Goal: Task Accomplishment & Management: Manage account settings

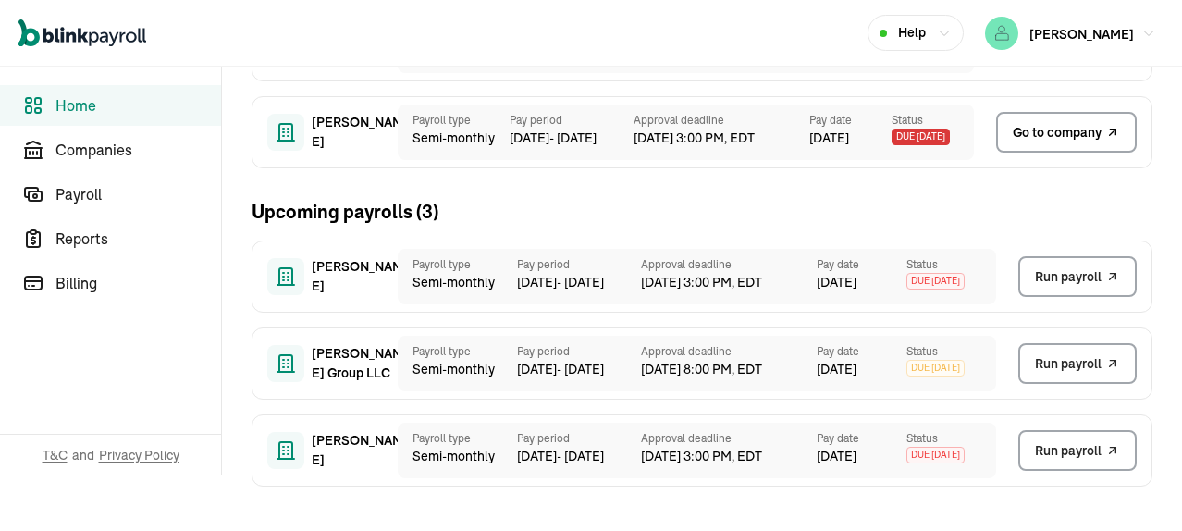
scroll to position [40, 0]
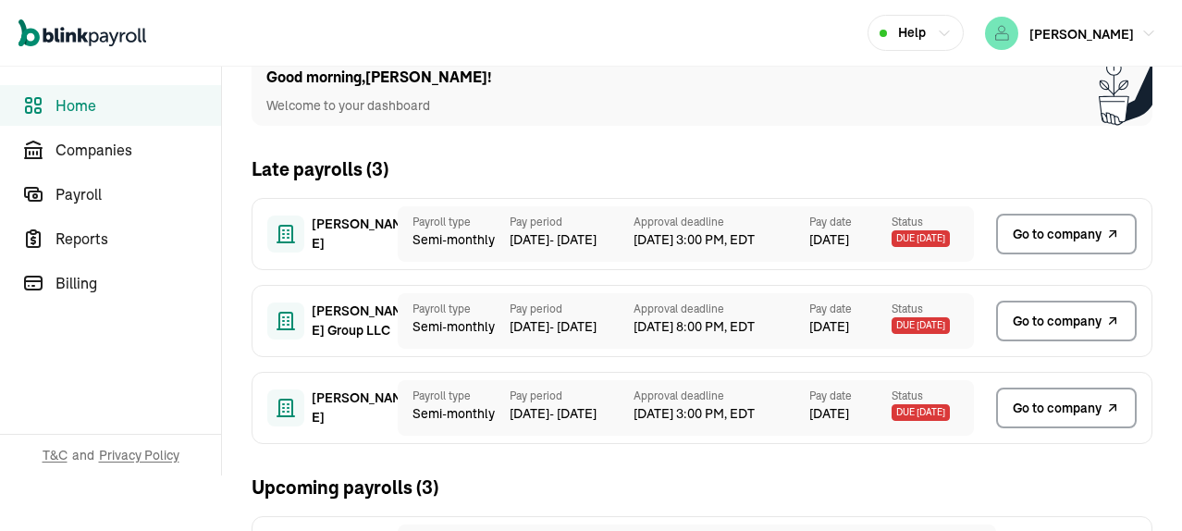
click at [1052, 412] on span "Go to company" at bounding box center [1057, 408] width 89 height 19
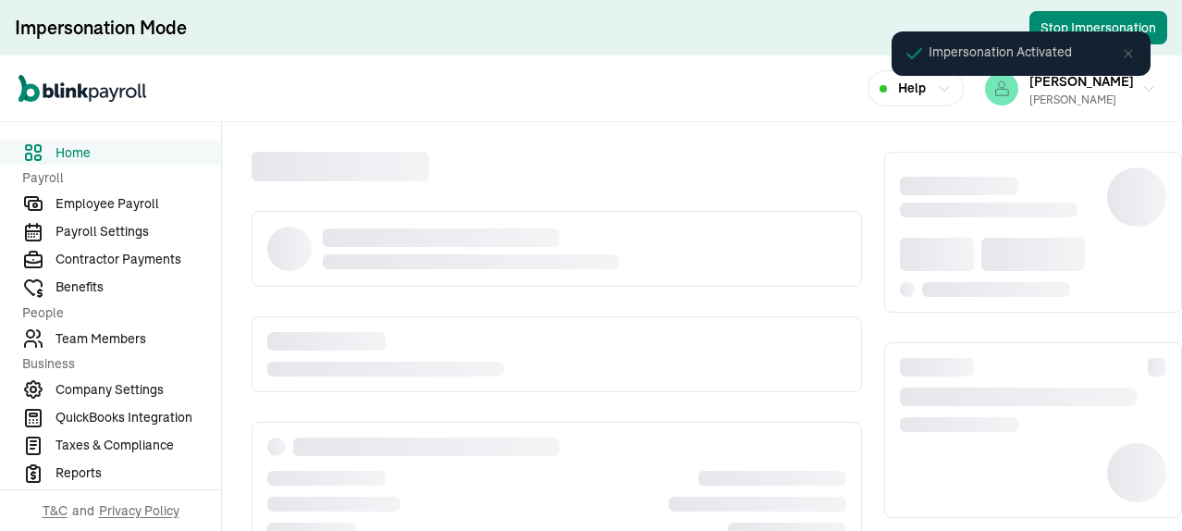
click at [1128, 59] on icon at bounding box center [1128, 53] width 15 height 15
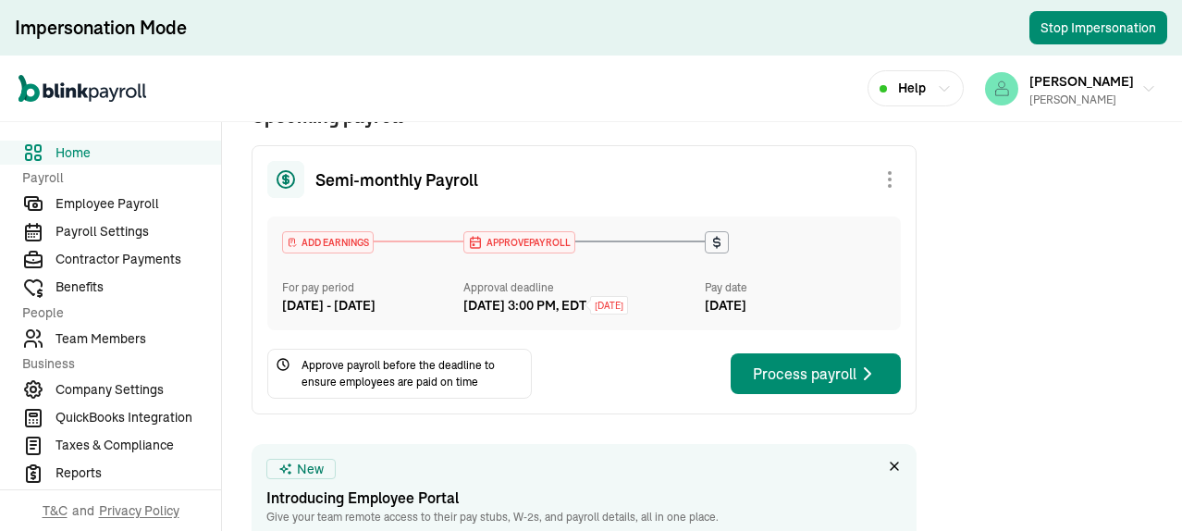
scroll to position [740, 0]
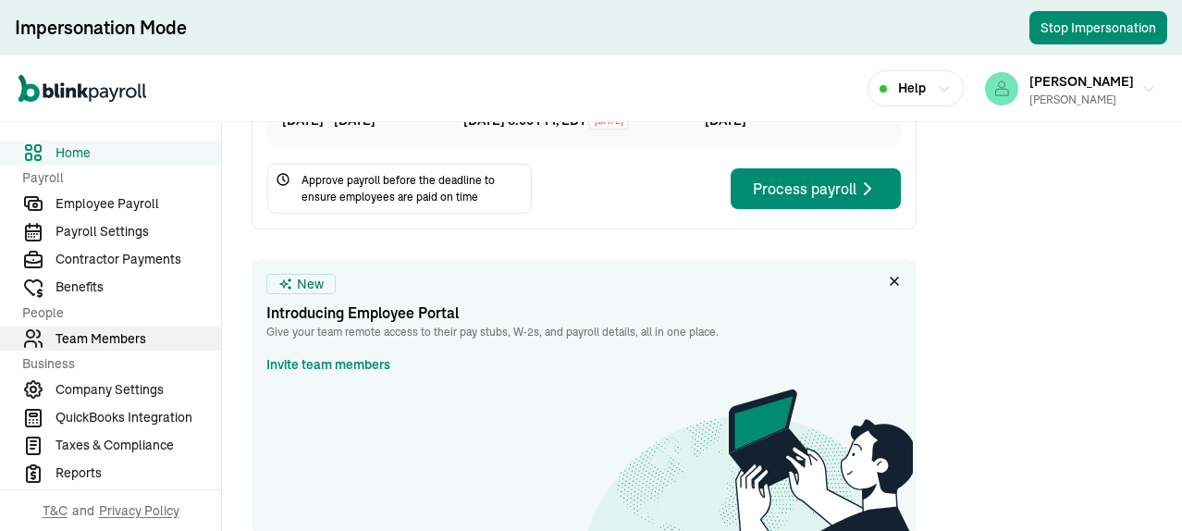
click at [115, 337] on span "Team Members" at bounding box center [138, 338] width 166 height 19
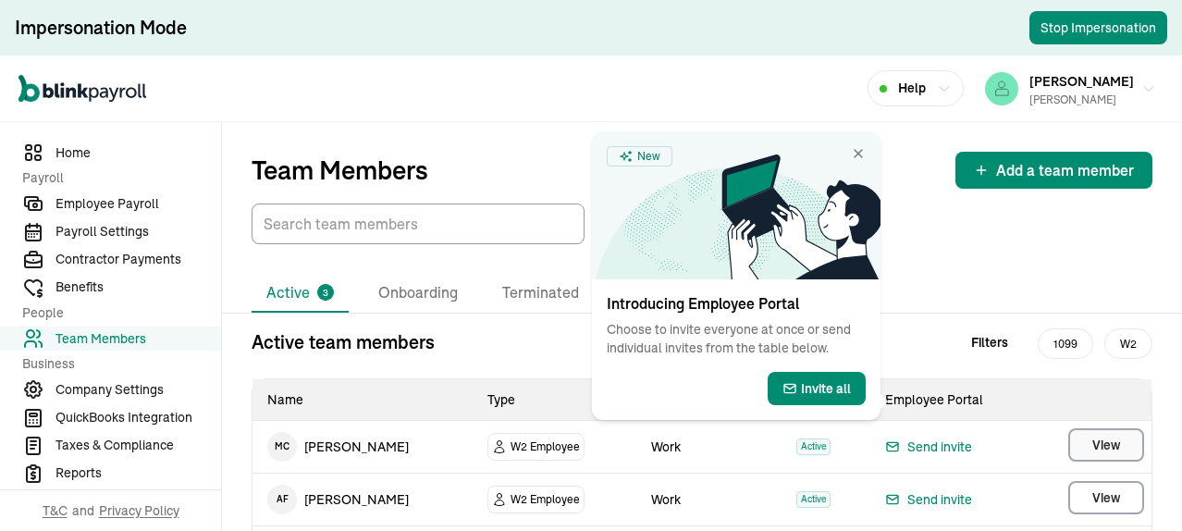
scroll to position [105, 0]
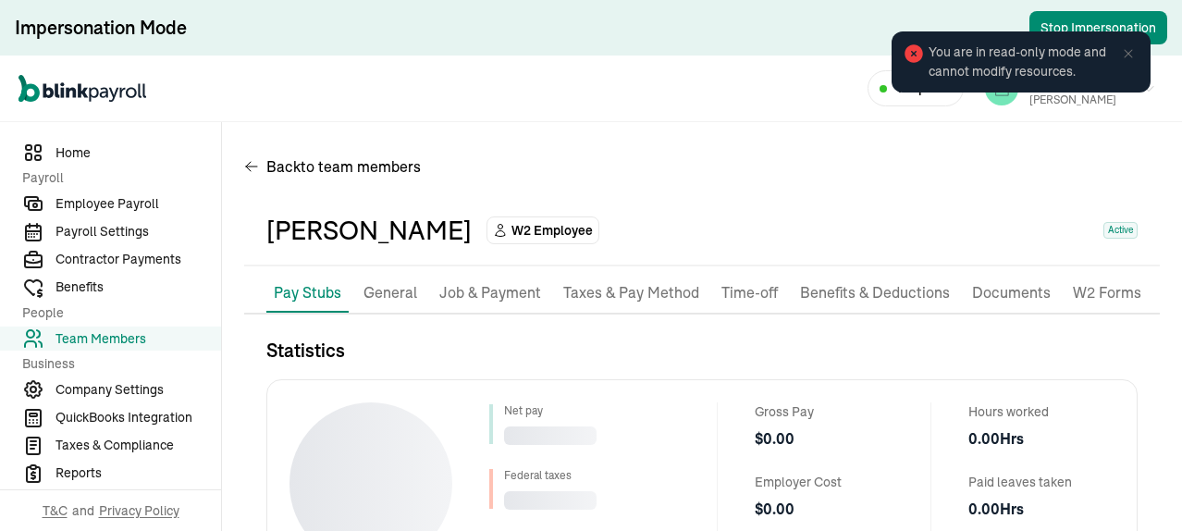
scroll to position [263, 0]
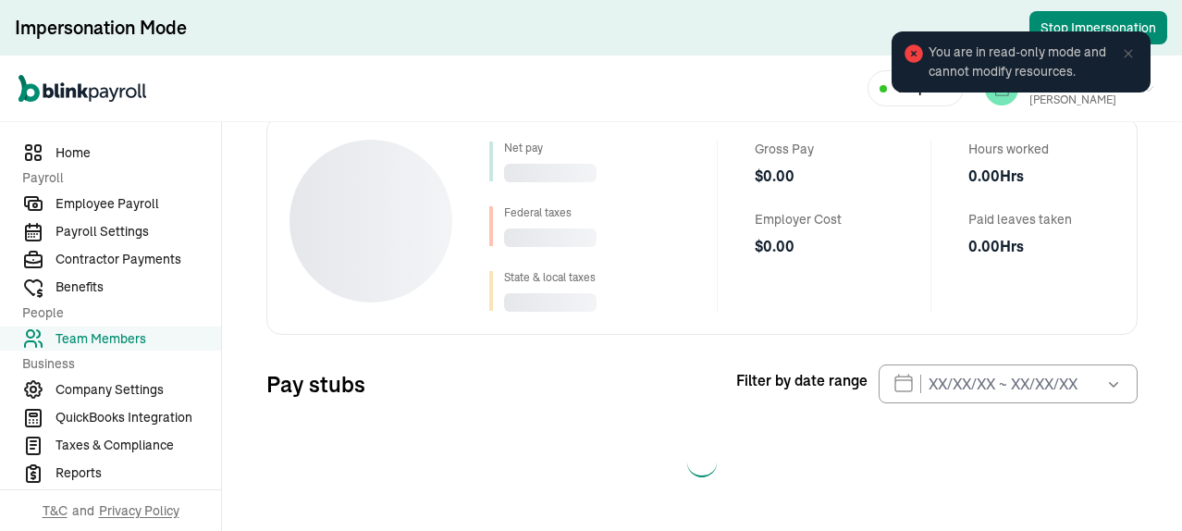
select select "2025"
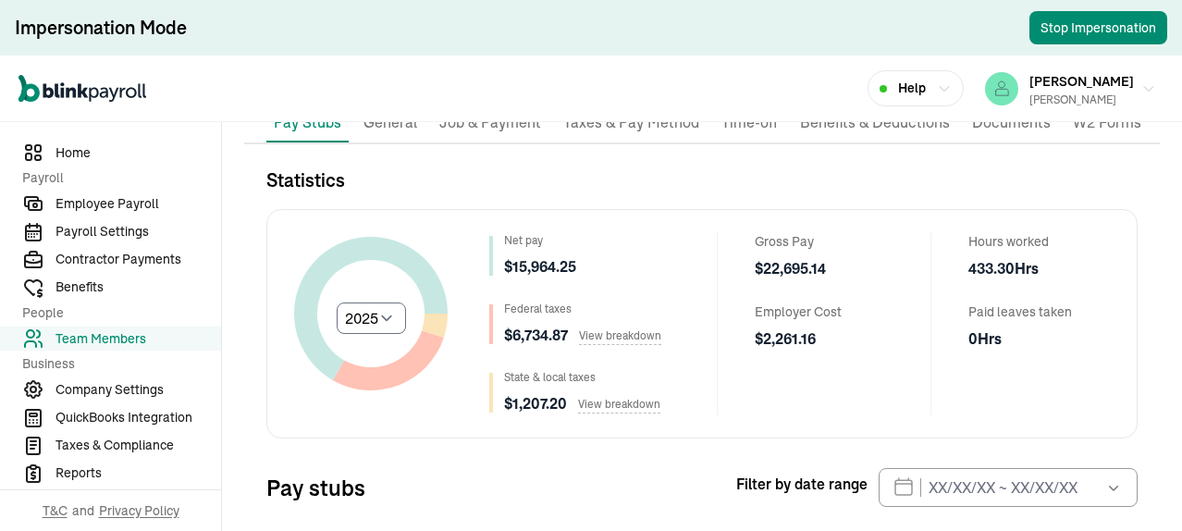
scroll to position [0, 0]
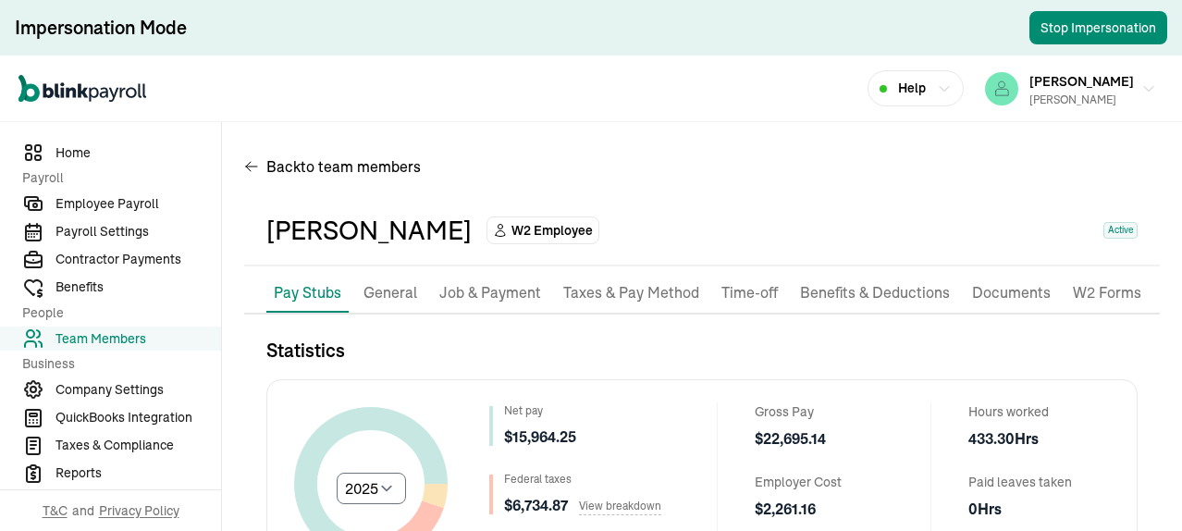
drag, startPoint x: 482, startPoint y: 289, endPoint x: 563, endPoint y: 295, distance: 81.6
click at [483, 290] on p "Job & Payment" at bounding box center [490, 293] width 102 height 24
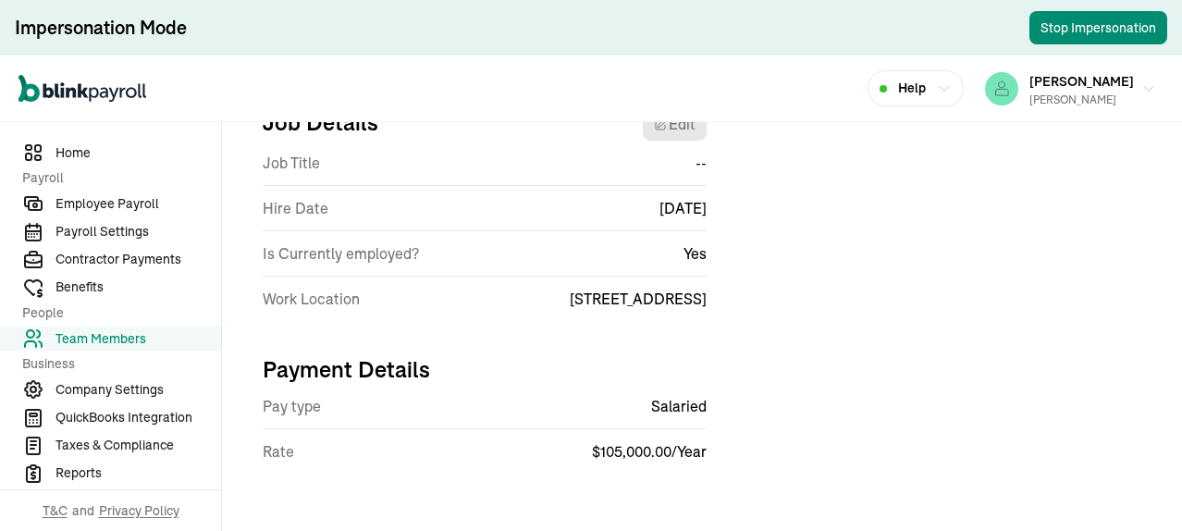
scroll to position [244, 0]
click at [83, 473] on span "Reports" at bounding box center [138, 472] width 166 height 19
select select "2025"
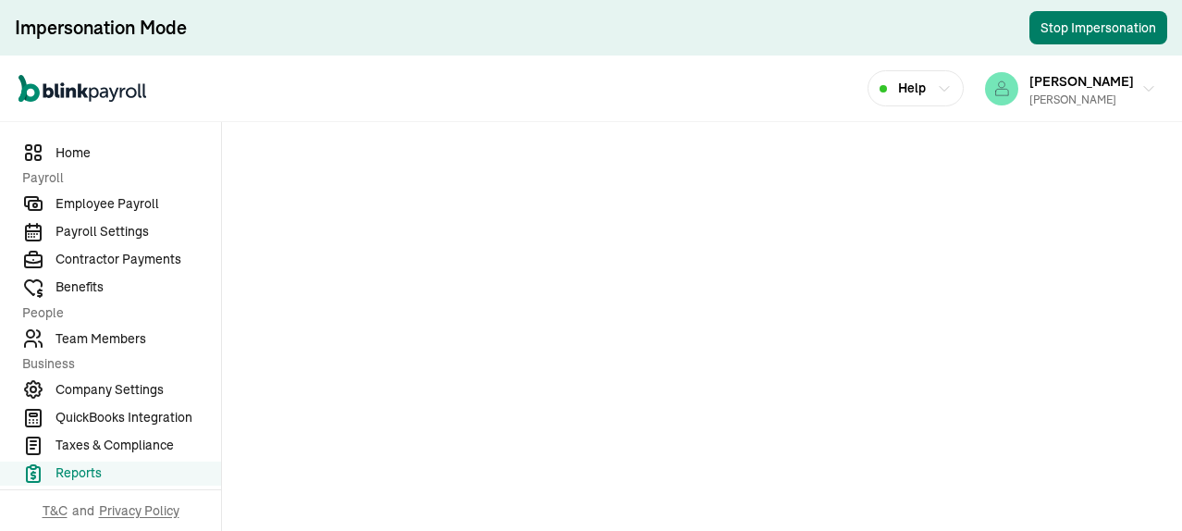
click at [1108, 31] on button "Stop Impersonation" at bounding box center [1098, 27] width 138 height 33
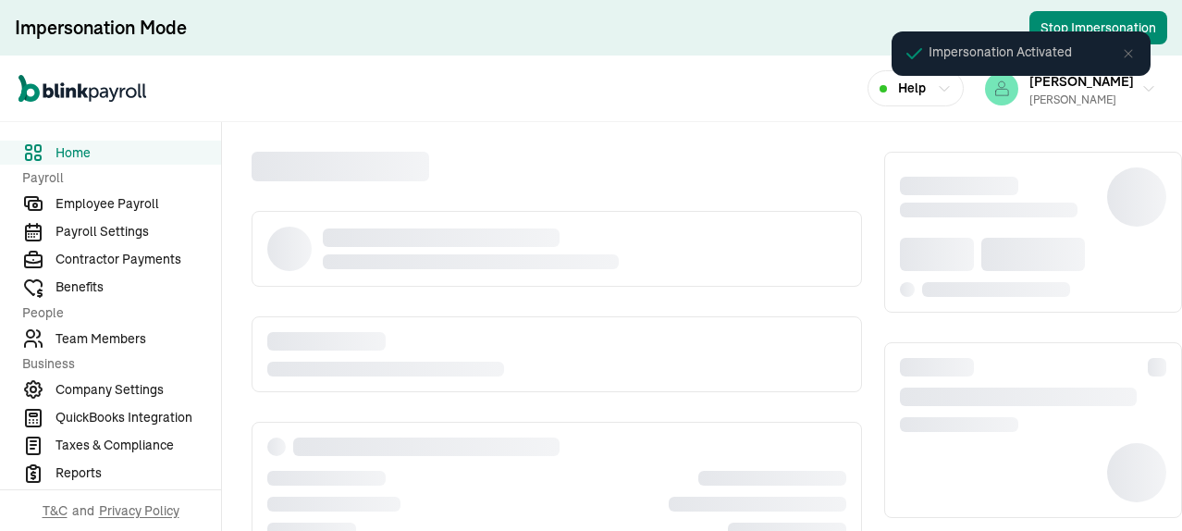
click at [1128, 59] on icon at bounding box center [1128, 53] width 15 height 15
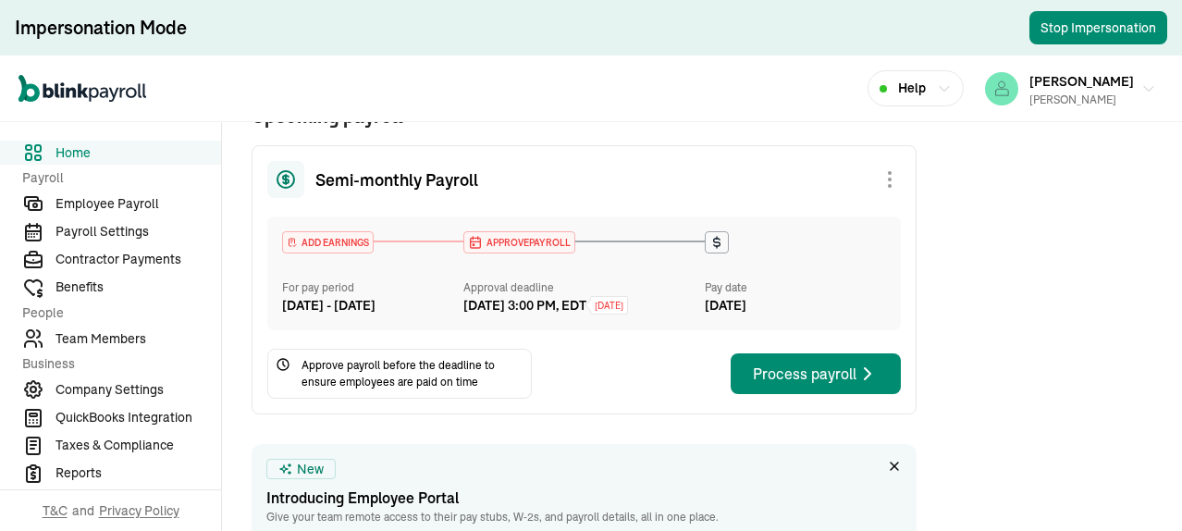
scroll to position [740, 0]
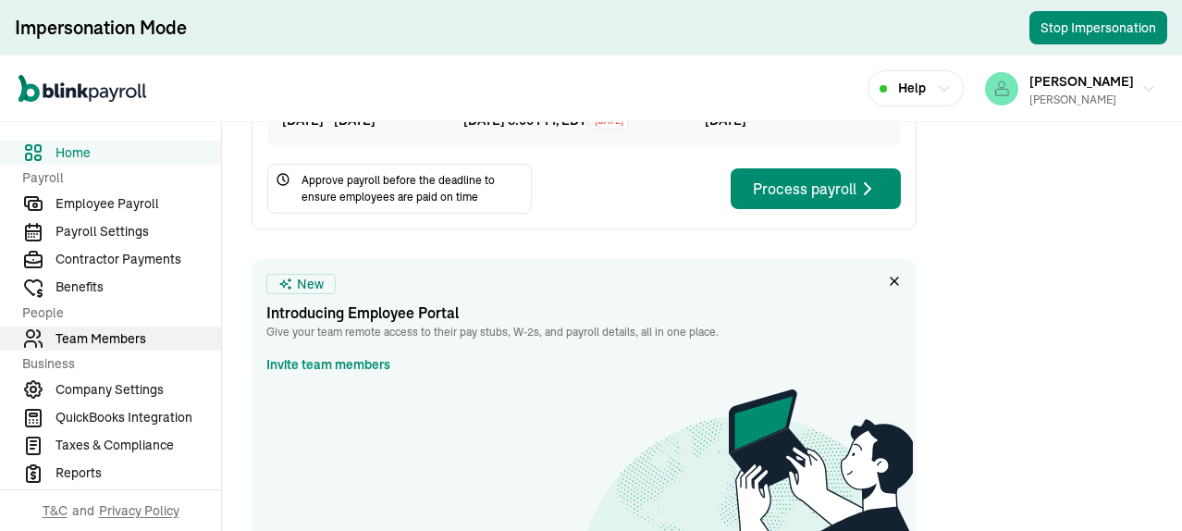
click at [115, 337] on span "Team Members" at bounding box center [138, 338] width 166 height 19
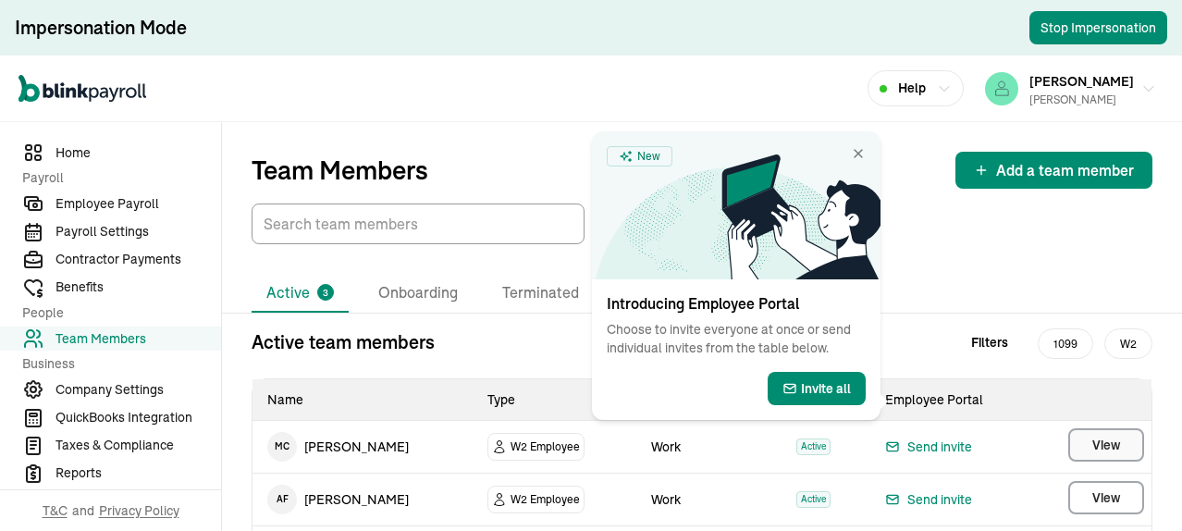
scroll to position [105, 0]
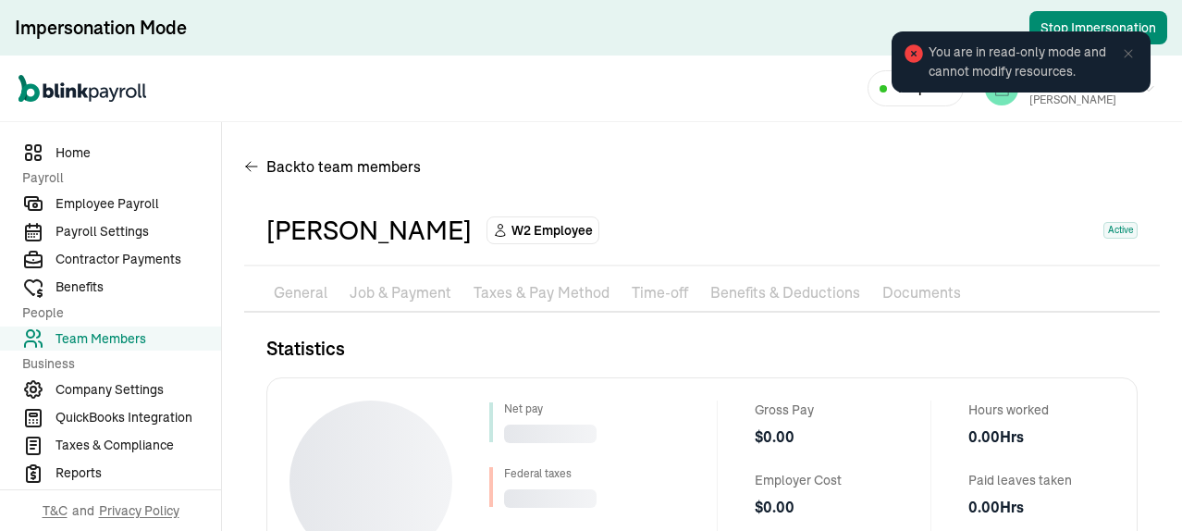
scroll to position [263, 0]
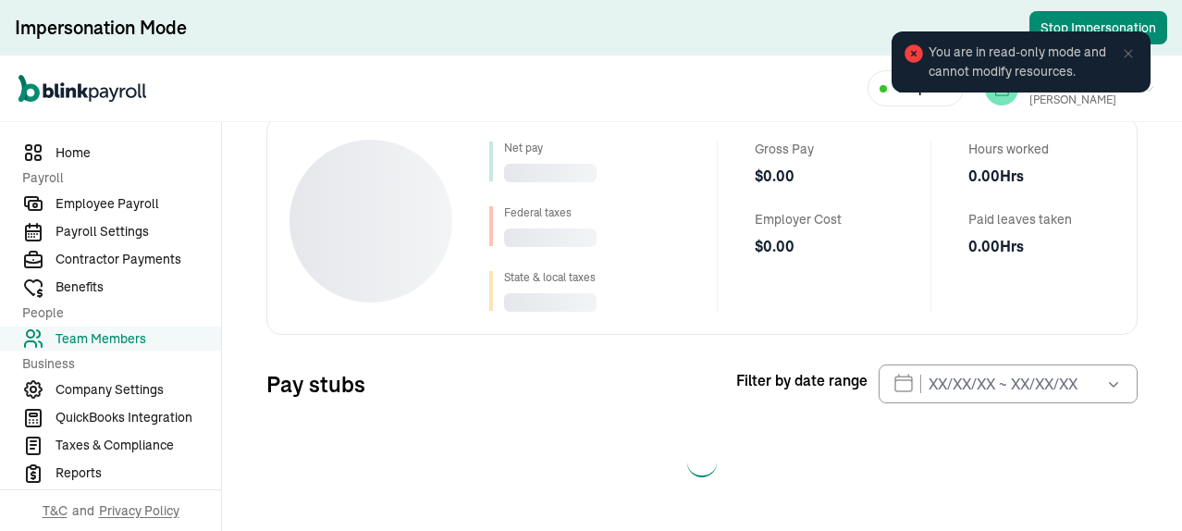
select select "2025"
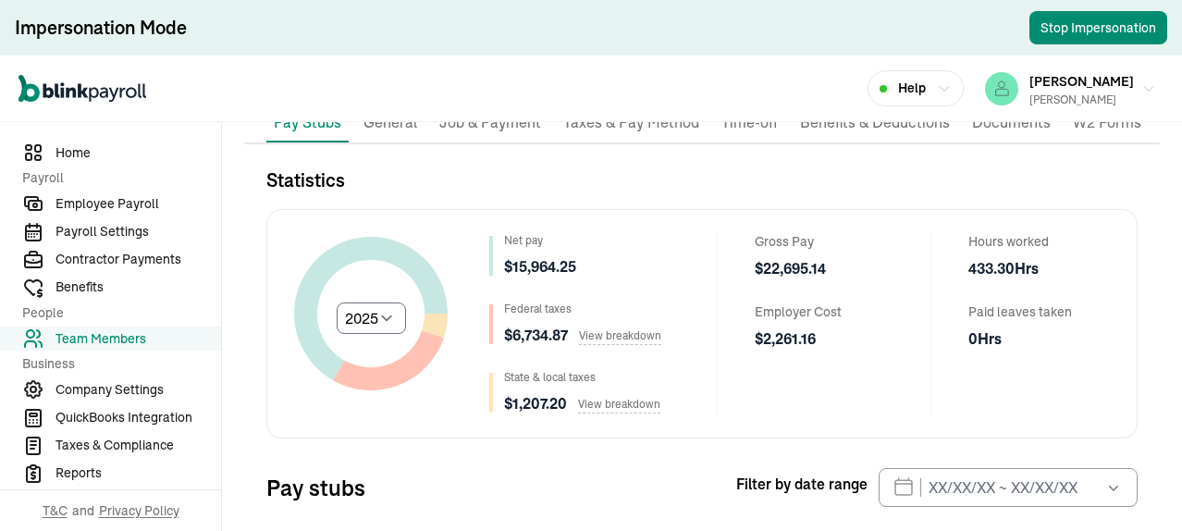
scroll to position [0, 0]
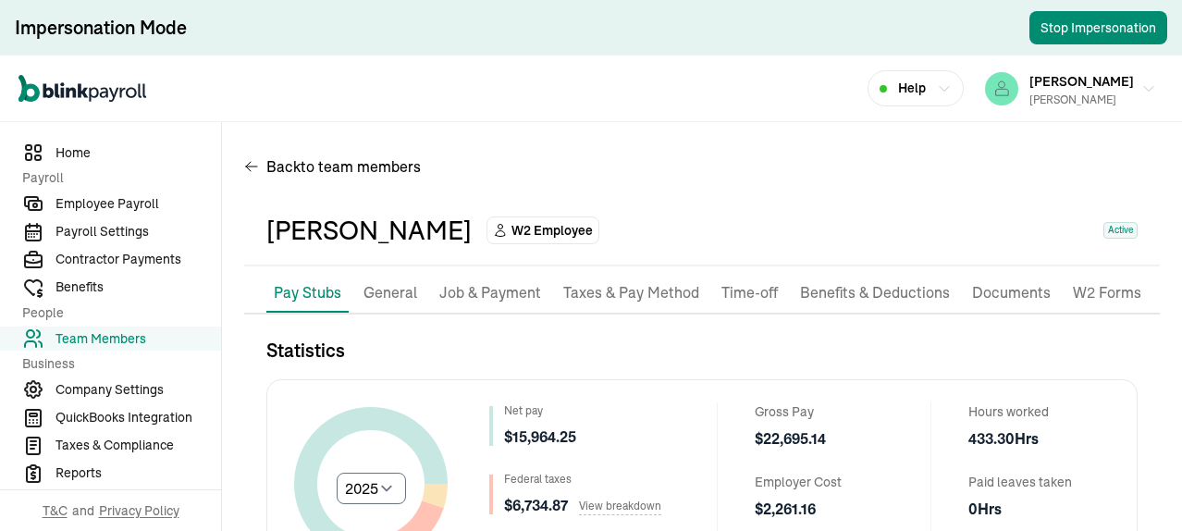
click at [483, 290] on p "Job & Payment" at bounding box center [490, 293] width 102 height 24
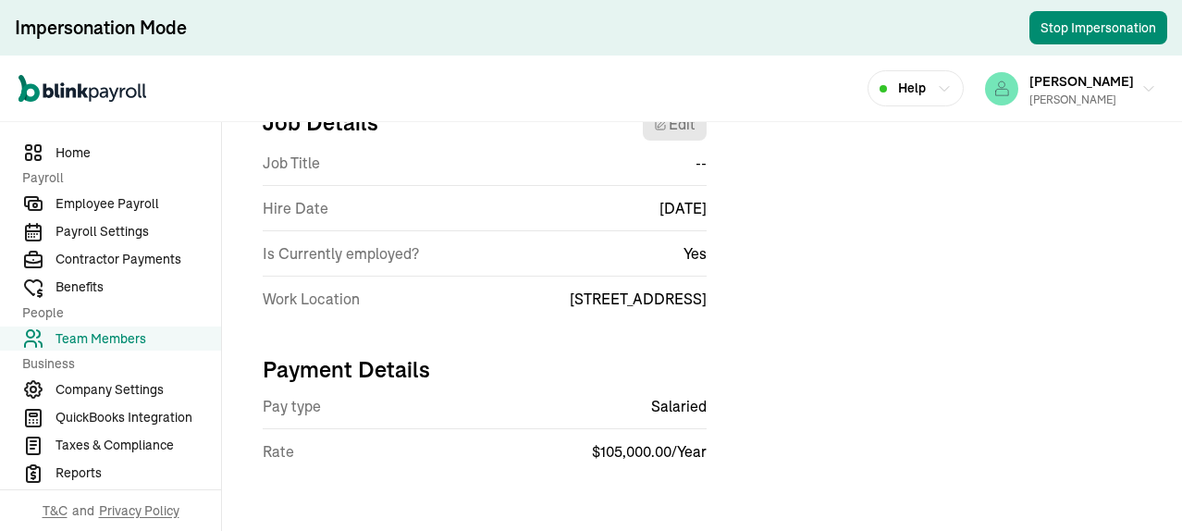
scroll to position [244, 0]
click at [83, 473] on span "Reports" at bounding box center [138, 472] width 166 height 19
select select "2025"
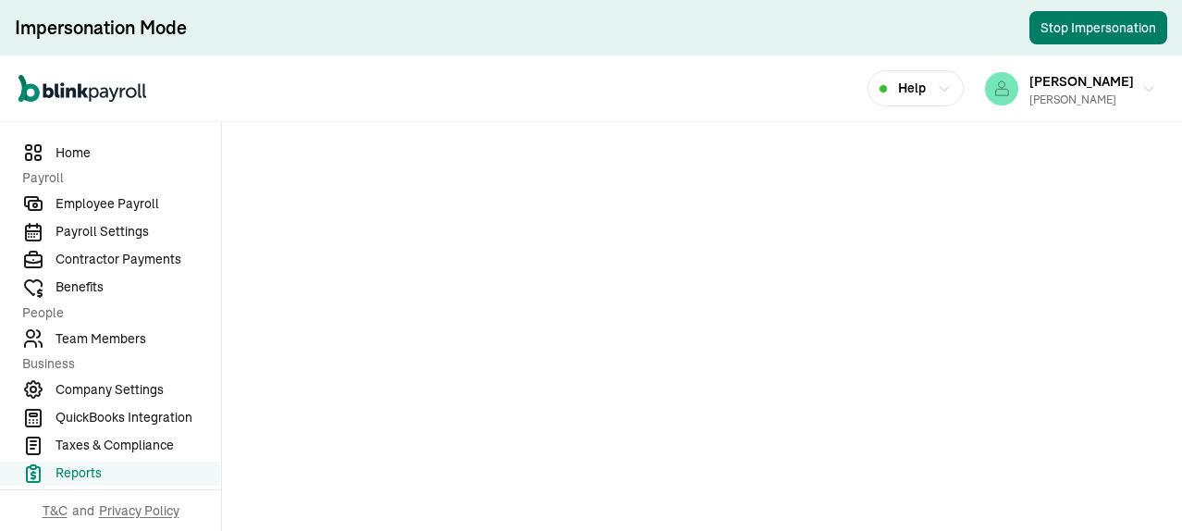
click at [1108, 31] on button "Stop Impersonation" at bounding box center [1098, 27] width 138 height 33
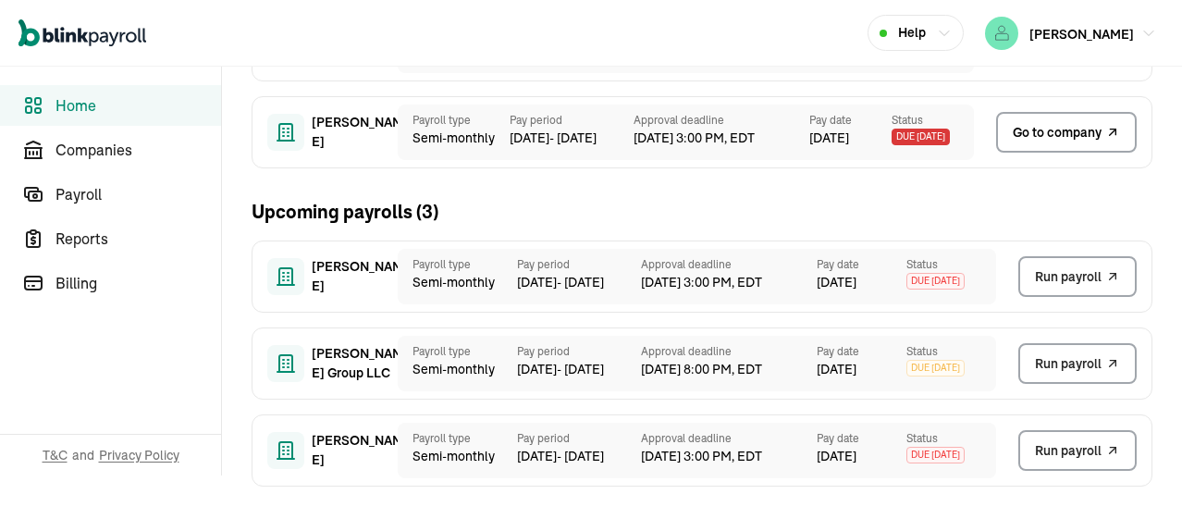
click at [1044, 138] on span "Go to company" at bounding box center [1057, 132] width 89 height 19
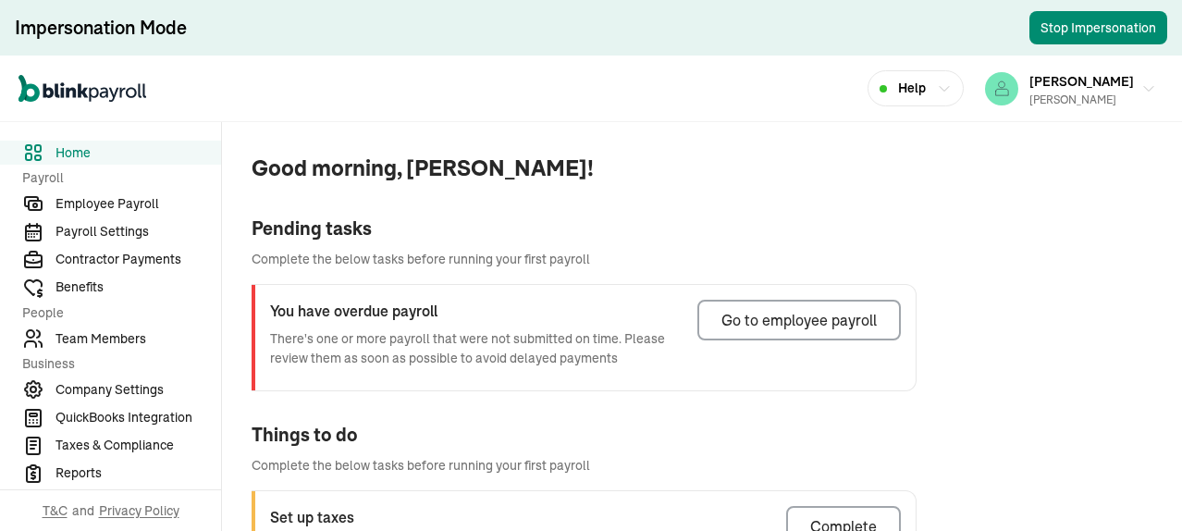
scroll to position [277, 0]
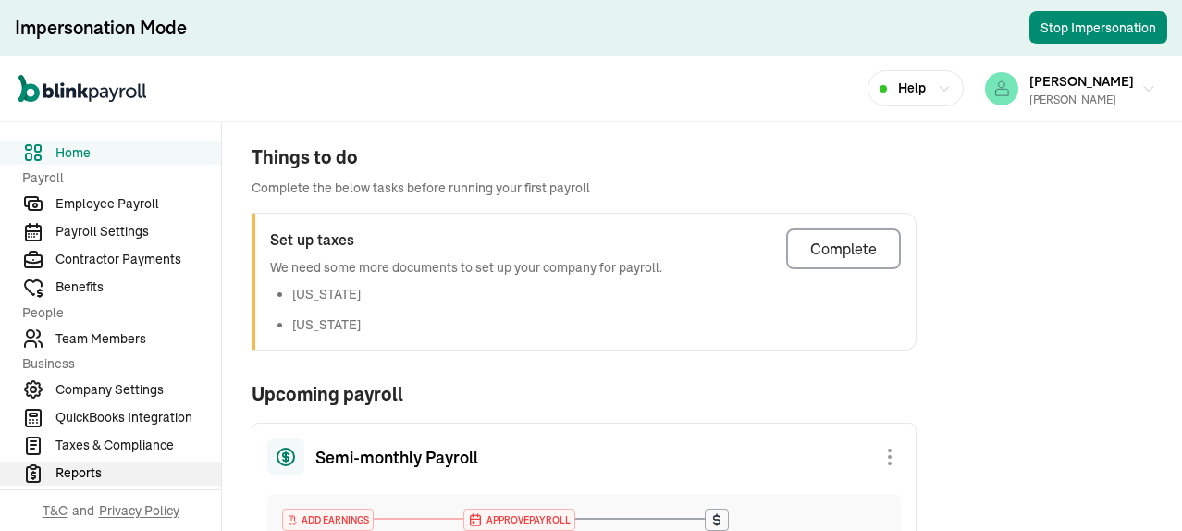
click at [76, 473] on span "Reports" at bounding box center [138, 472] width 166 height 19
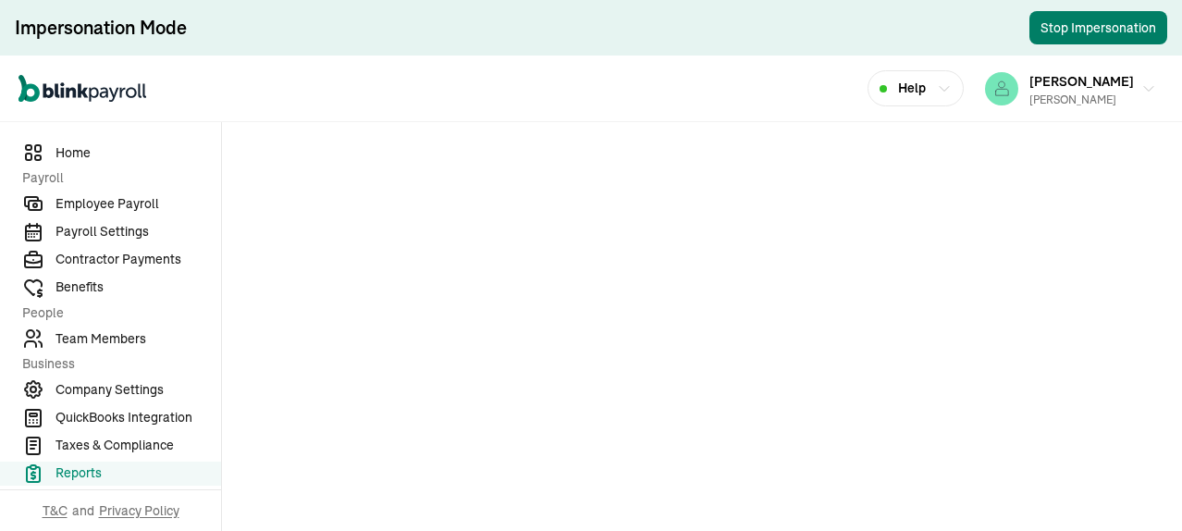
click at [1101, 29] on button "Stop Impersonation" at bounding box center [1098, 27] width 138 height 33
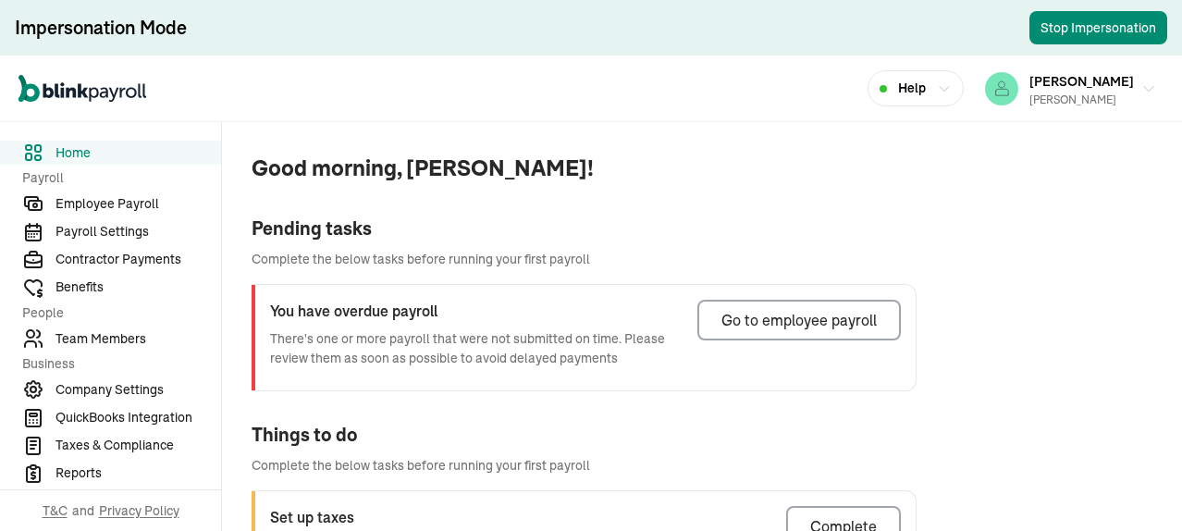
scroll to position [277, 0]
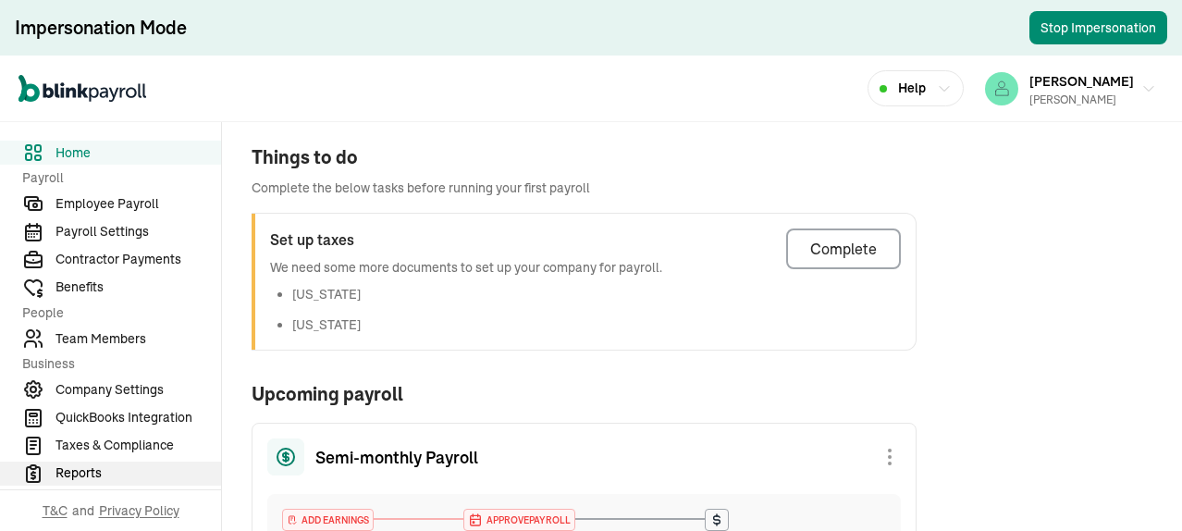
click at [76, 473] on span "Reports" at bounding box center [138, 472] width 166 height 19
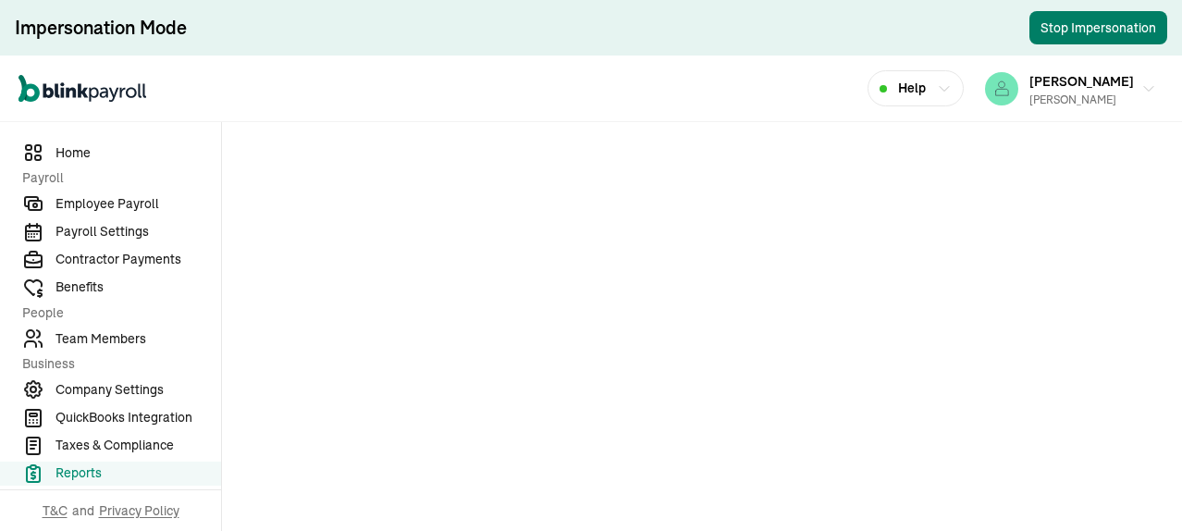
click at [1101, 29] on button "Stop Impersonation" at bounding box center [1098, 27] width 138 height 33
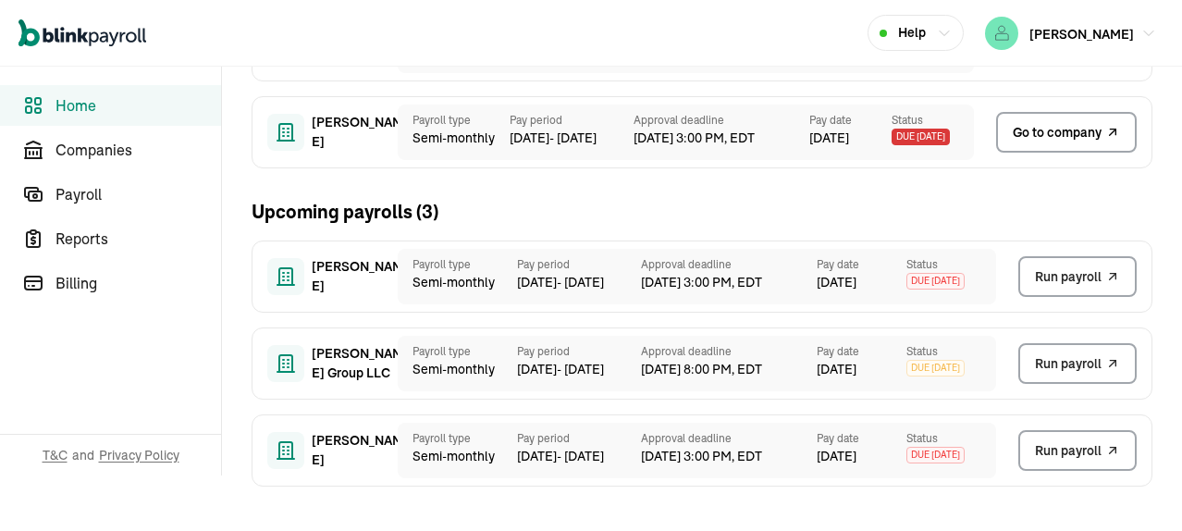
scroll to position [40, 0]
